Goal: Find contact information: Obtain details needed to contact an individual or organization

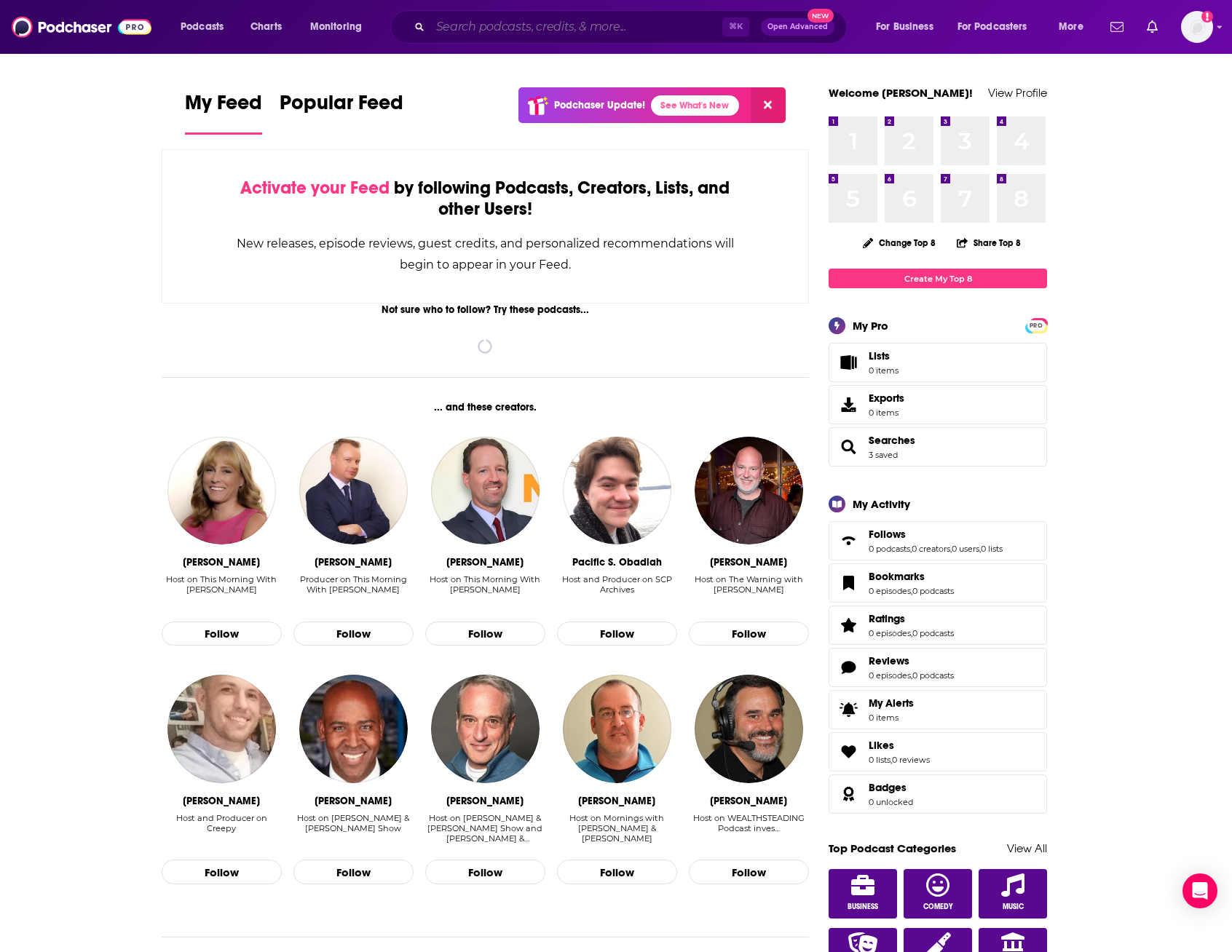
click at [508, 27] on input "Search podcasts, credits, & more..." at bounding box center [576, 27] width 292 height 23
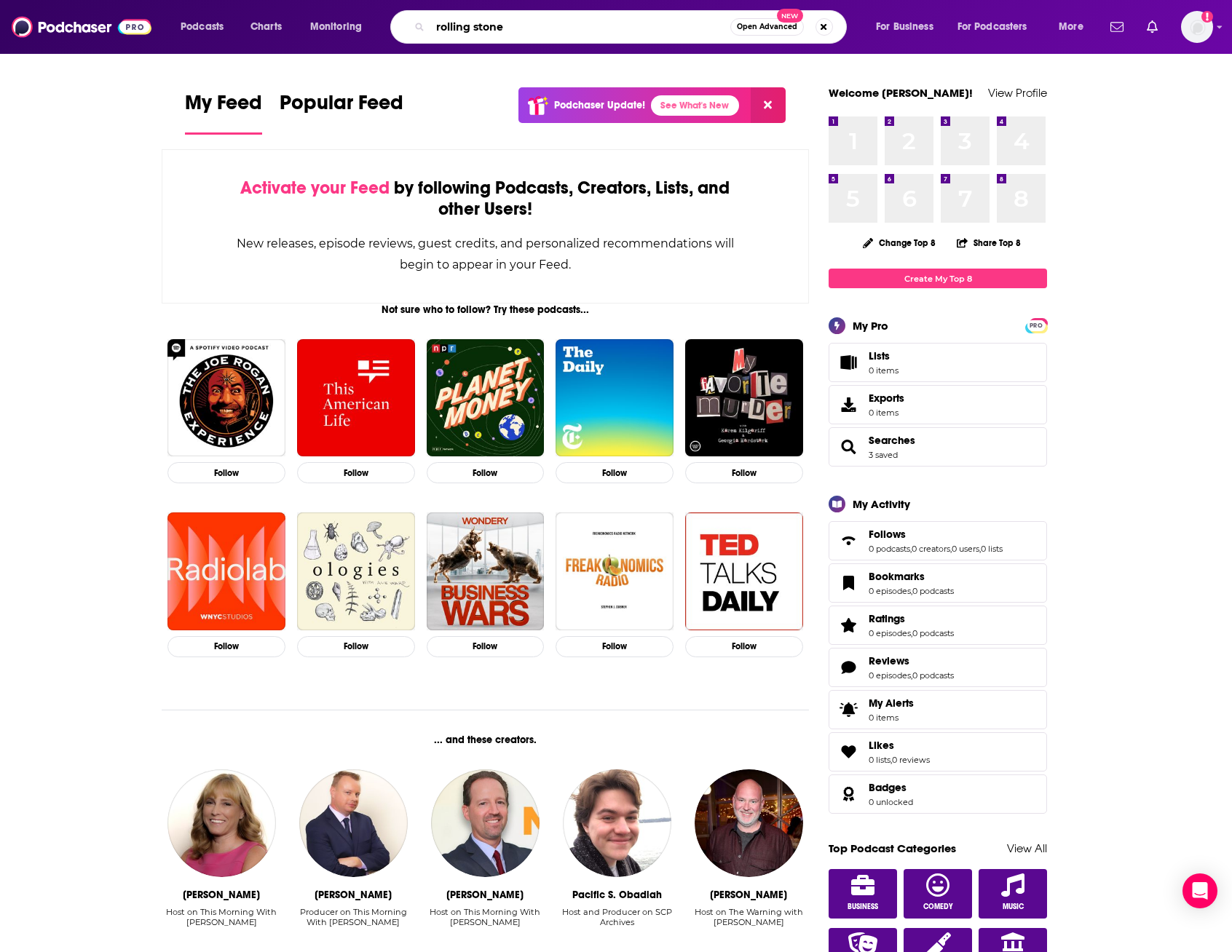
type input "rolling stone"
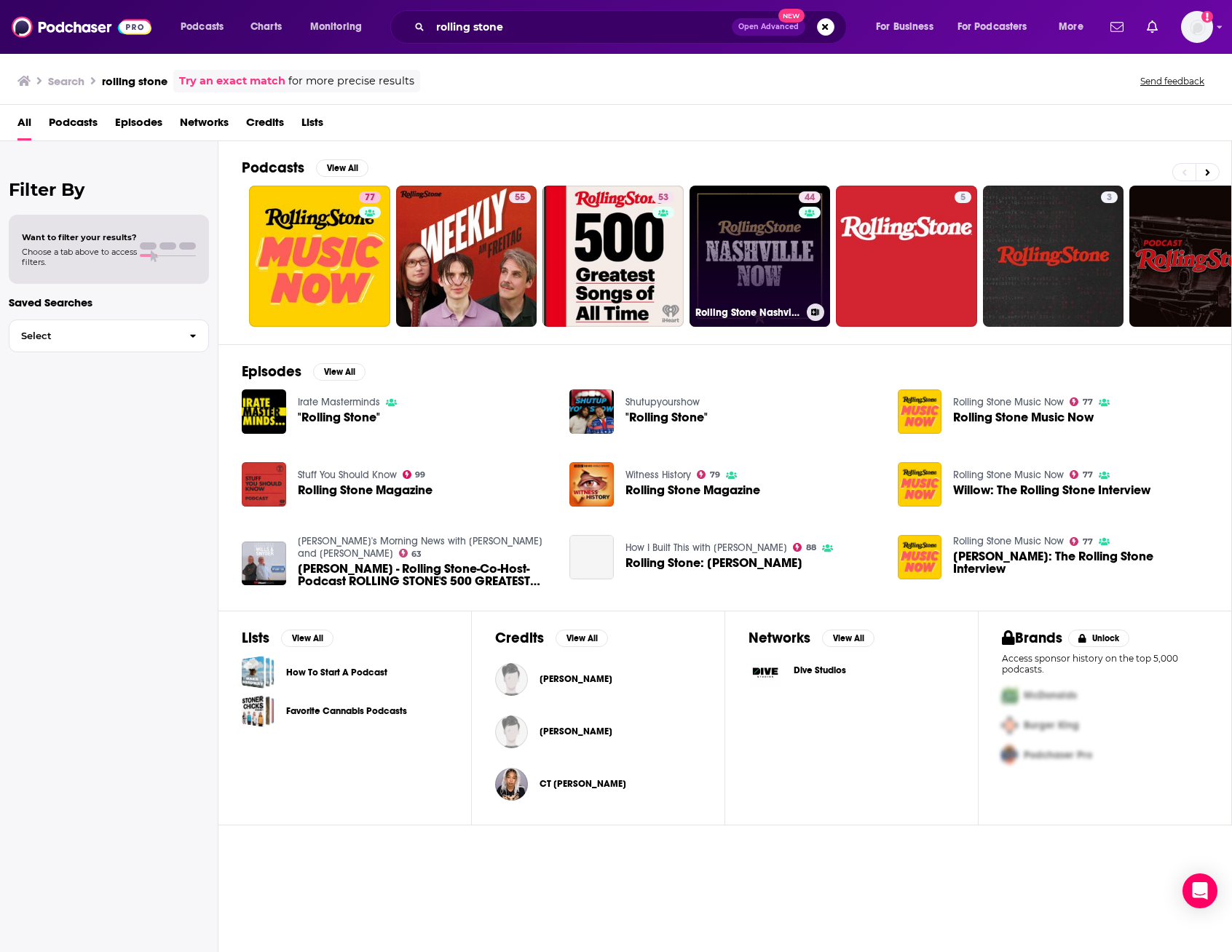
click at [759, 236] on link "44 Rolling Stone Nashville Now" at bounding box center [760, 256] width 141 height 141
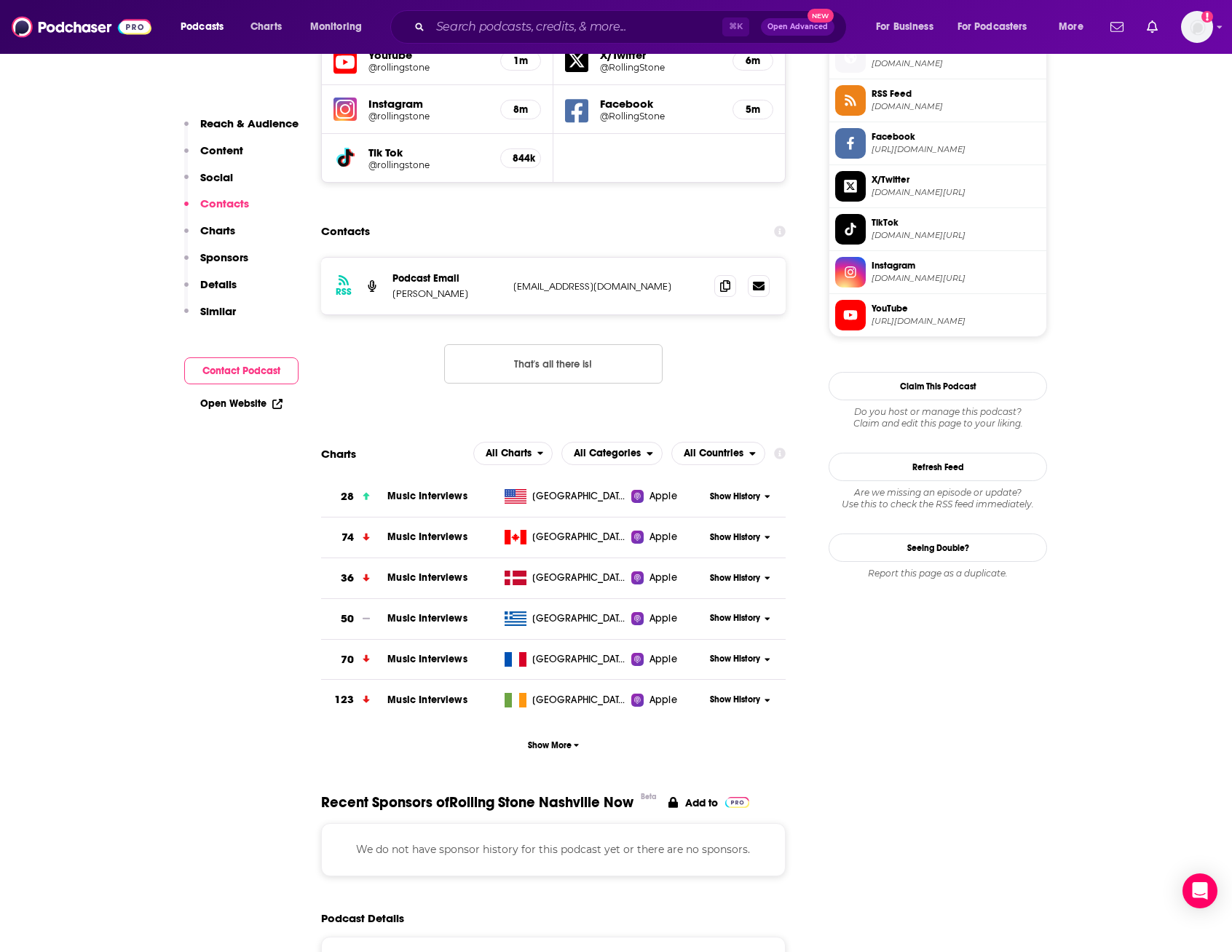
scroll to position [1083, 0]
drag, startPoint x: 472, startPoint y: 291, endPoint x: 393, endPoint y: 296, distance: 79.2
click at [393, 296] on p "[PERSON_NAME]" at bounding box center [447, 293] width 109 height 12
copy p "[PERSON_NAME]"
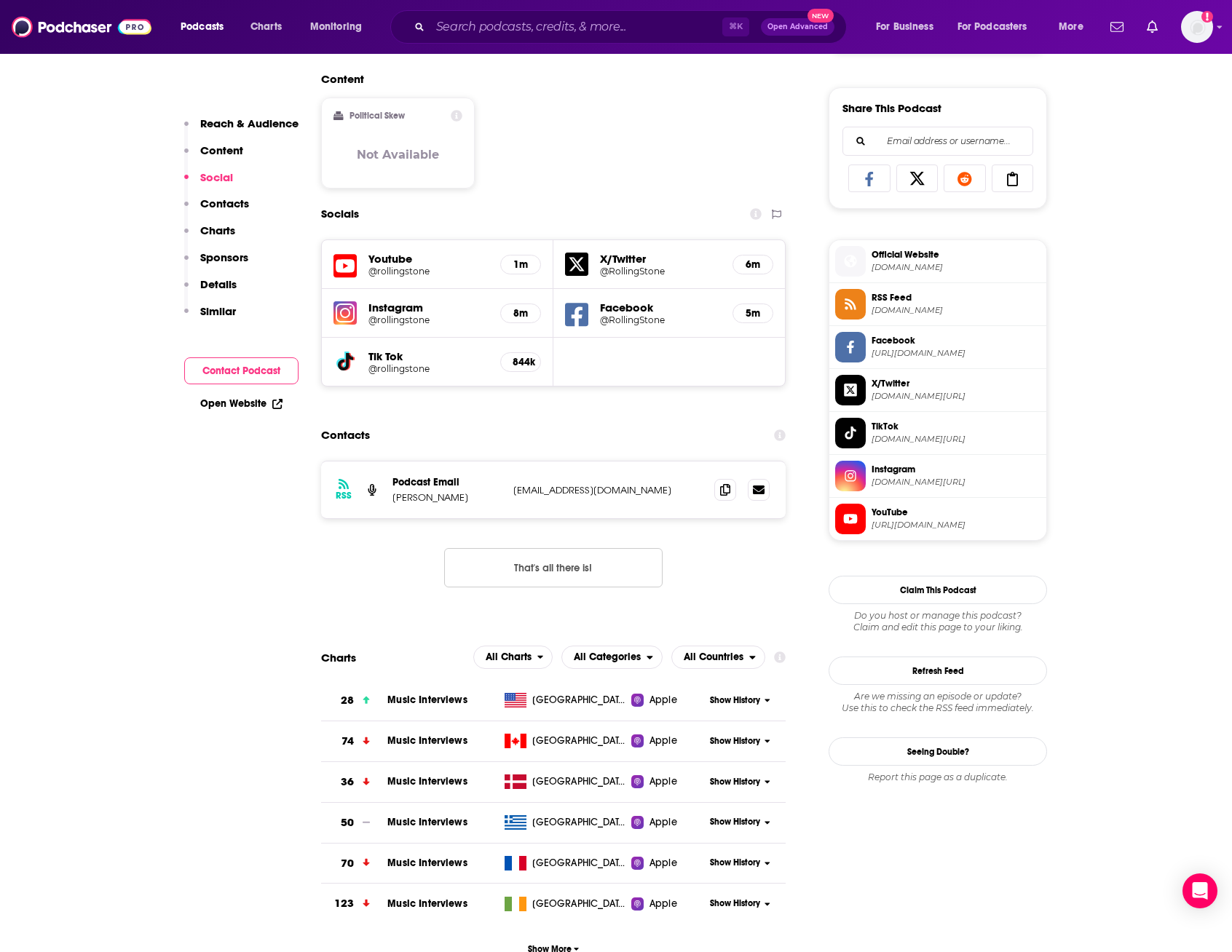
scroll to position [881, 0]
